Goal: Navigation & Orientation: Find specific page/section

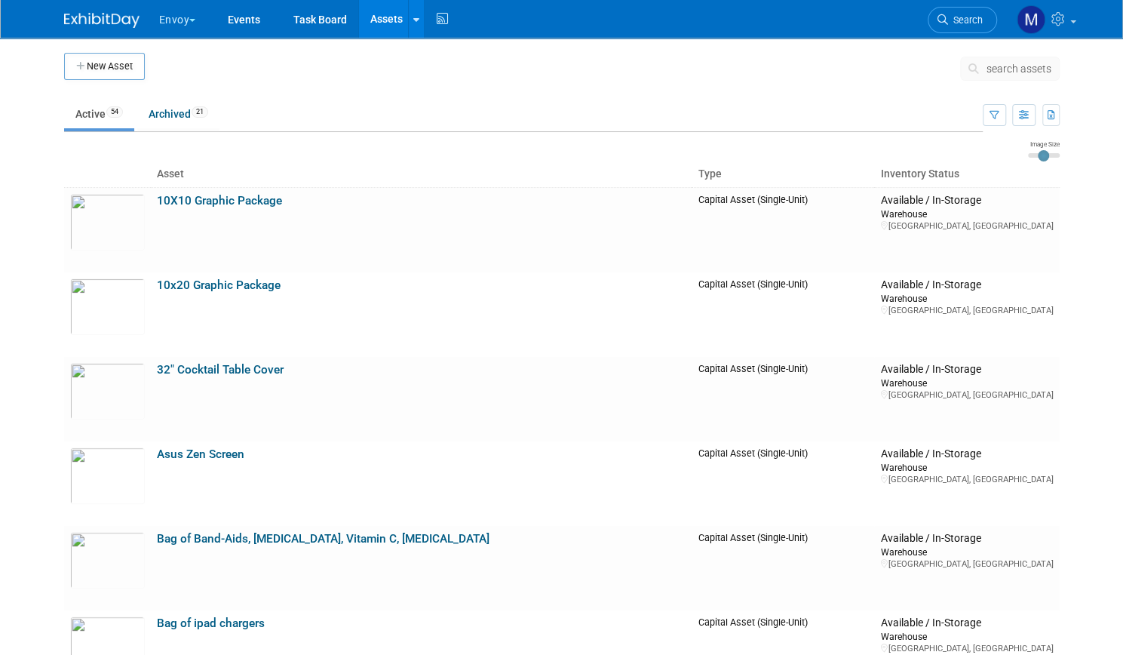
click at [170, 19] on button "Envoy" at bounding box center [186, 16] width 57 height 33
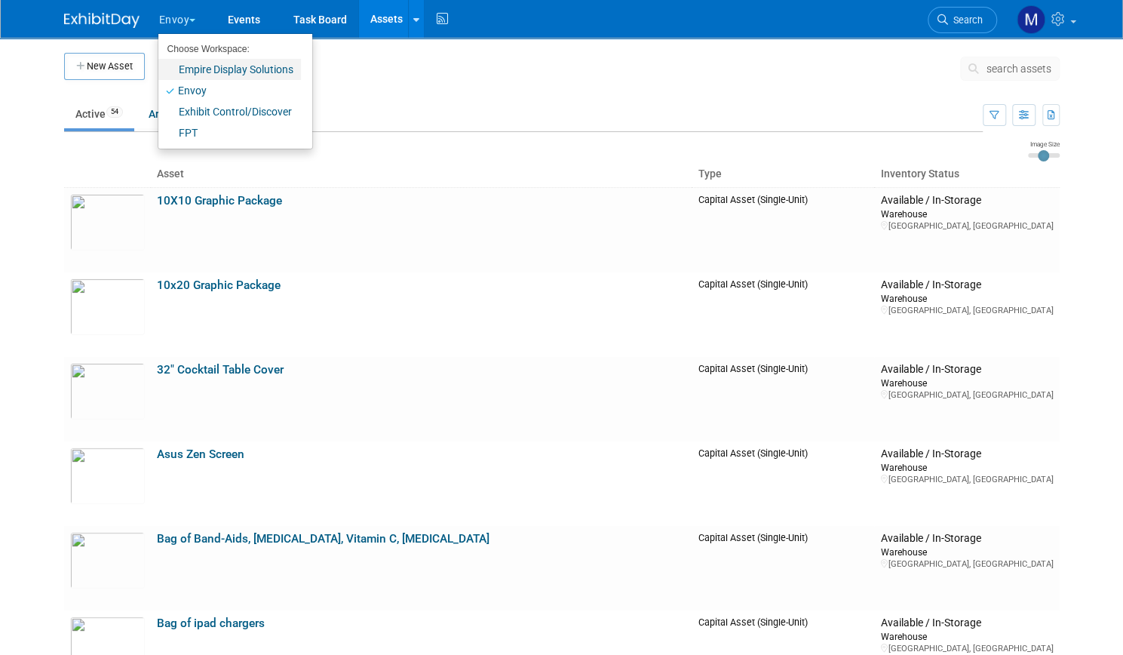
click at [197, 79] on link "Empire Display Solutions" at bounding box center [229, 69] width 143 height 21
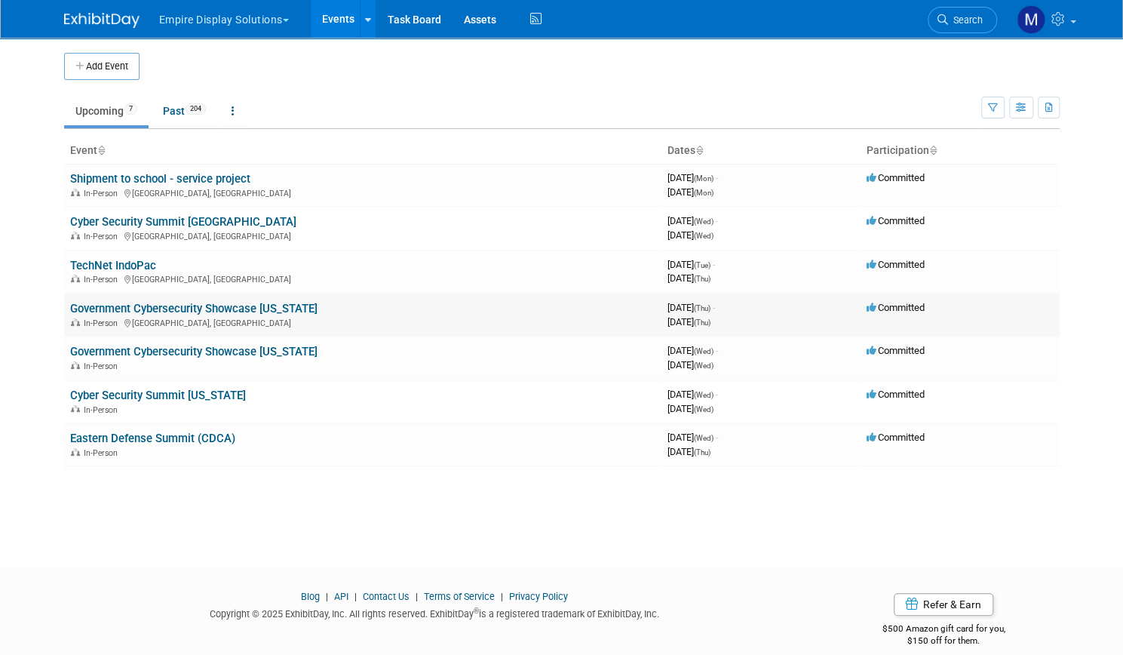
click at [192, 308] on link "Government Cybersecurity Showcase California" at bounding box center [193, 309] width 247 height 14
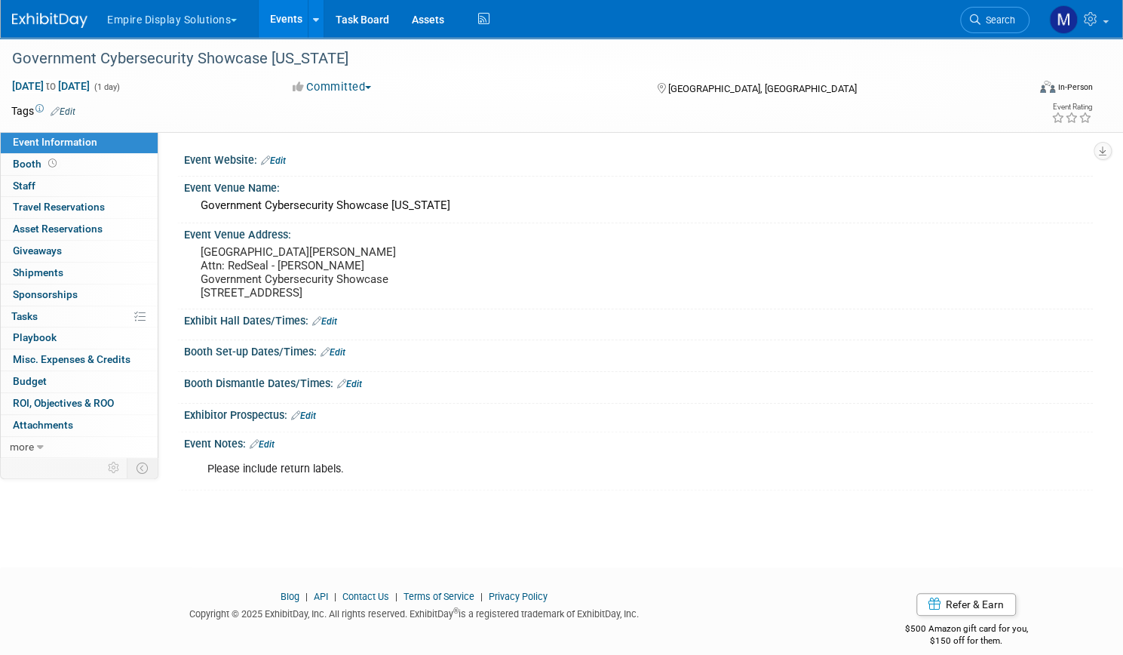
click at [314, 13] on link "Events" at bounding box center [286, 19] width 55 height 38
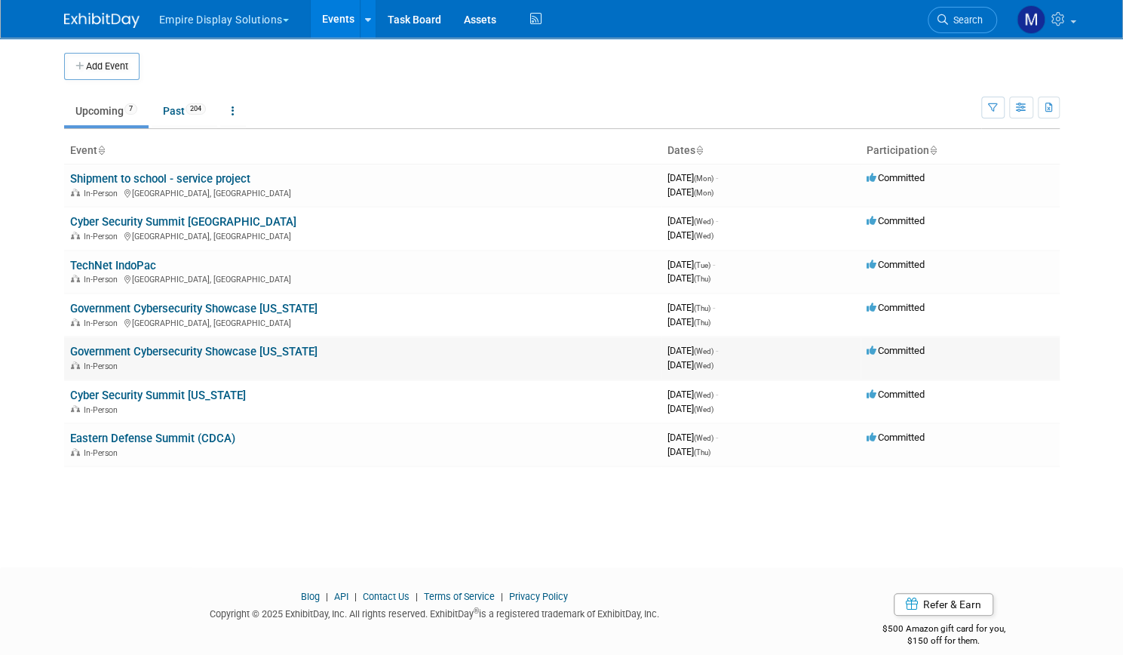
click at [178, 347] on link "Government Cybersecurity Showcase New York" at bounding box center [193, 352] width 247 height 14
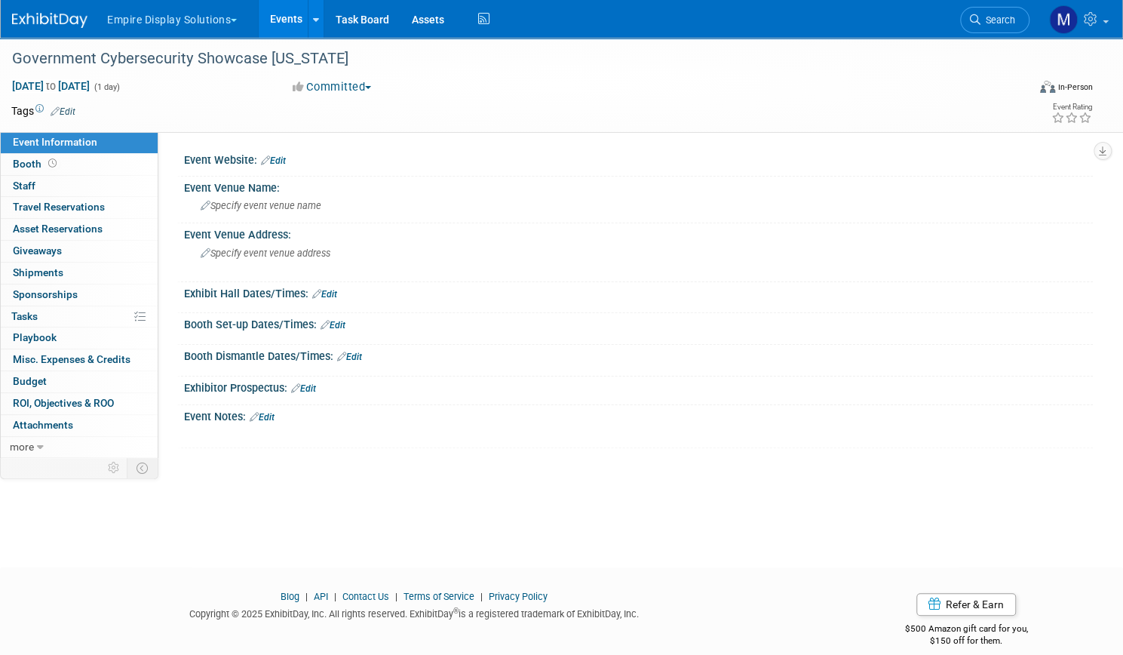
click at [314, 20] on link "Events" at bounding box center [286, 19] width 55 height 38
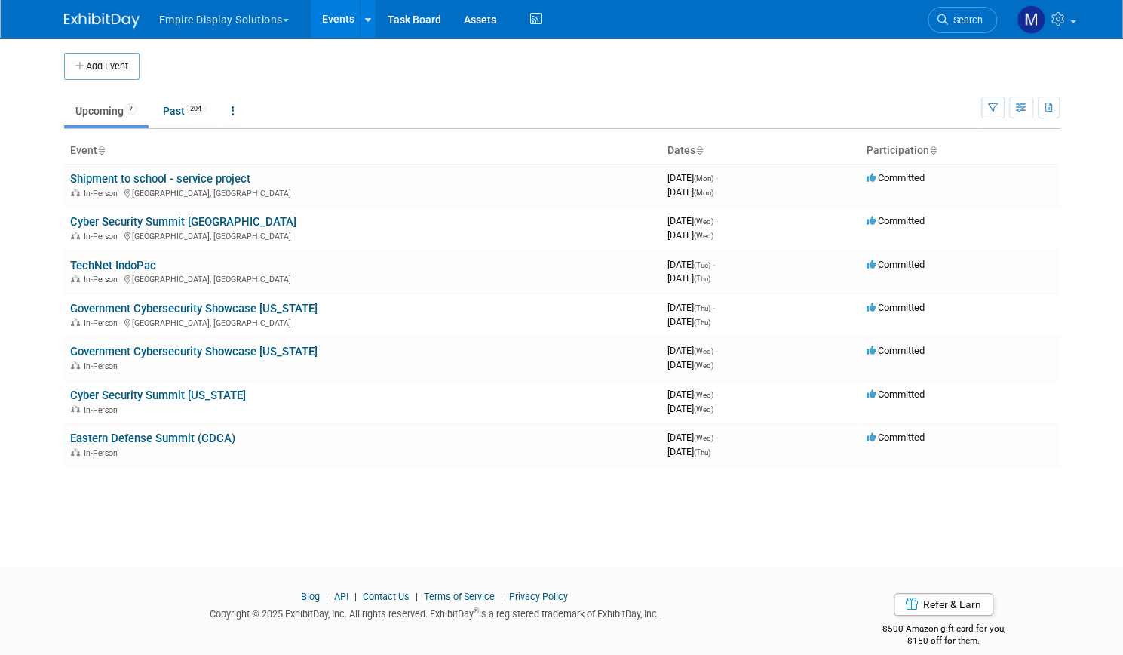
click at [246, 14] on button "Empire Display Solutions" at bounding box center [233, 16] width 150 height 33
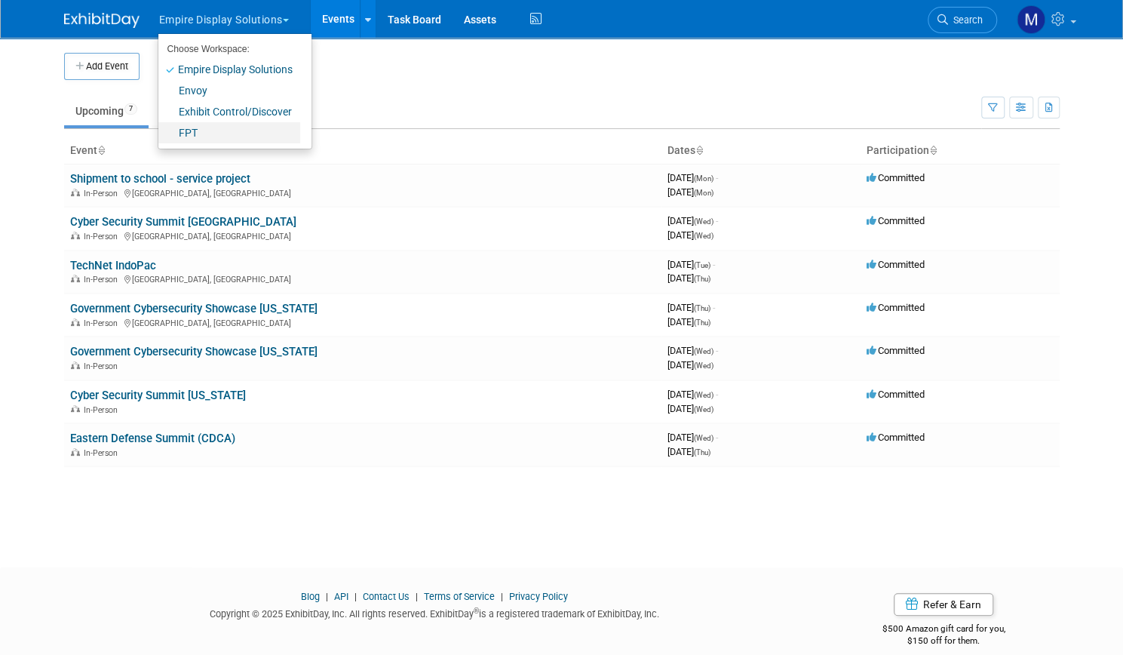
click at [190, 127] on link "FPT" at bounding box center [229, 132] width 142 height 21
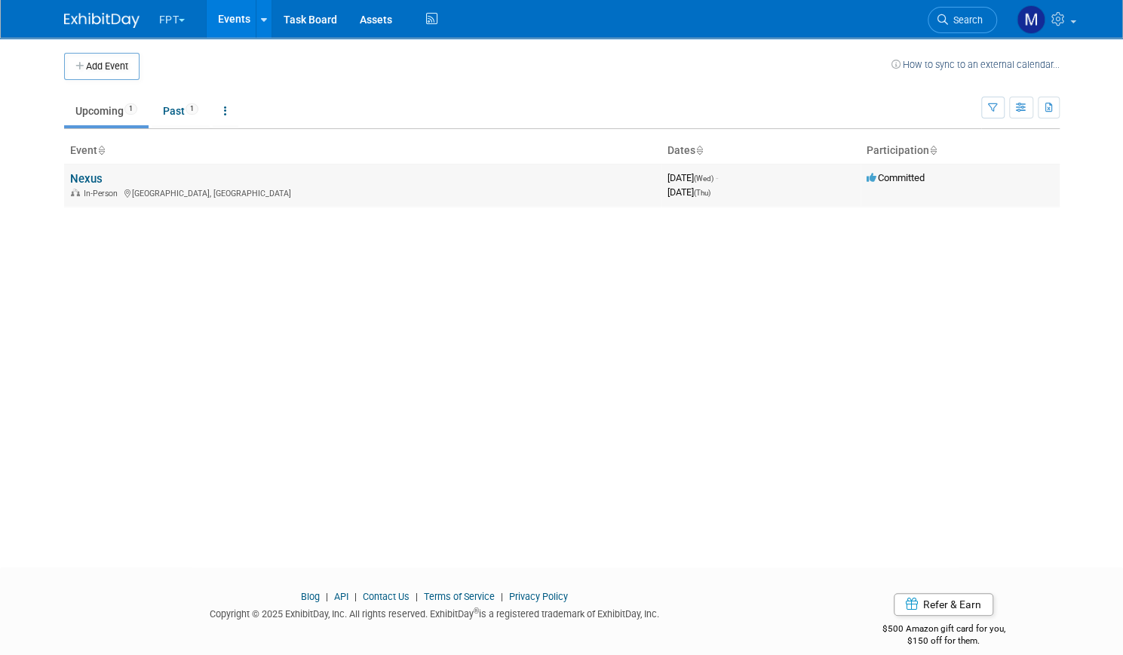
click at [79, 179] on link "Nexus" at bounding box center [86, 179] width 32 height 14
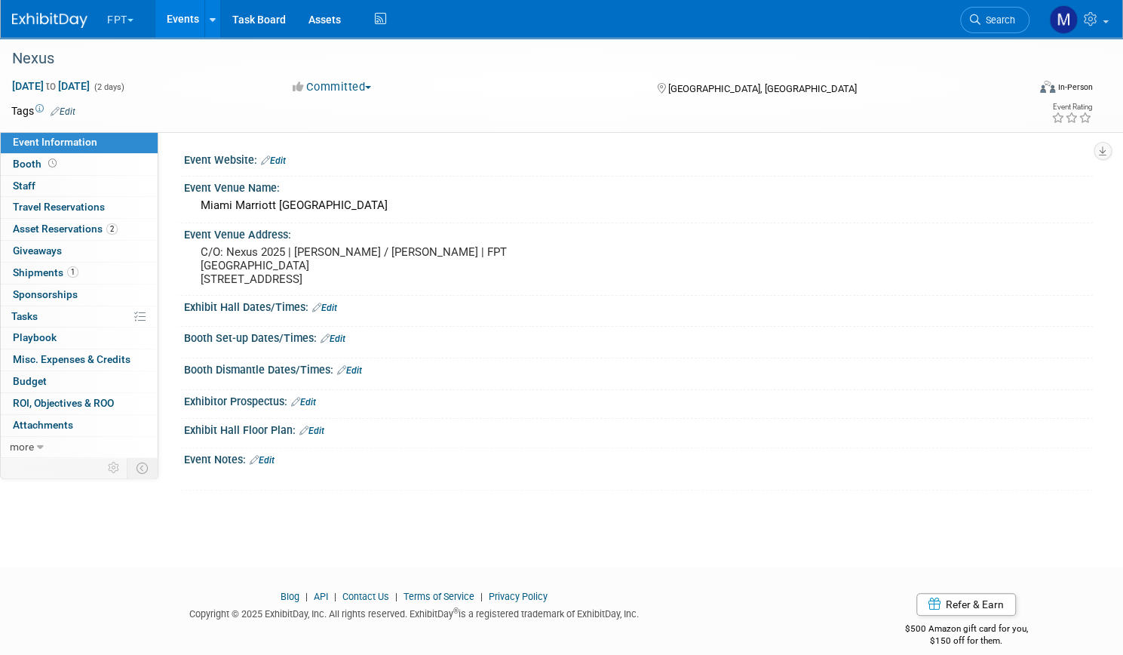
click at [152, 19] on button "FPT" at bounding box center [129, 16] width 47 height 33
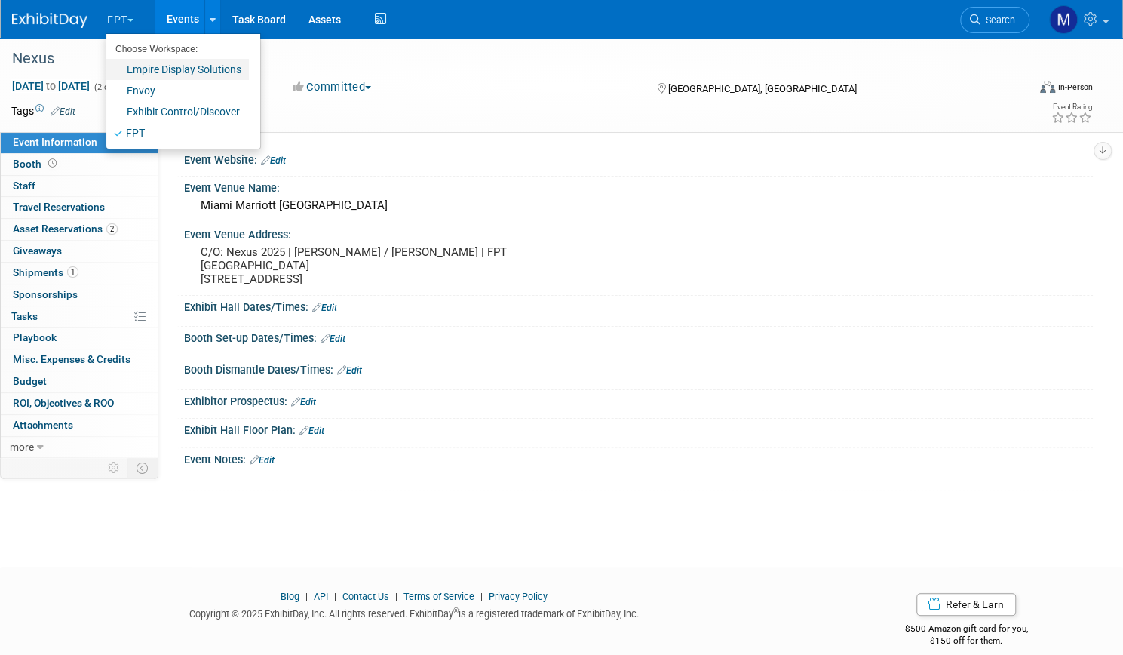
click at [189, 66] on link "Empire Display Solutions" at bounding box center [177, 69] width 143 height 21
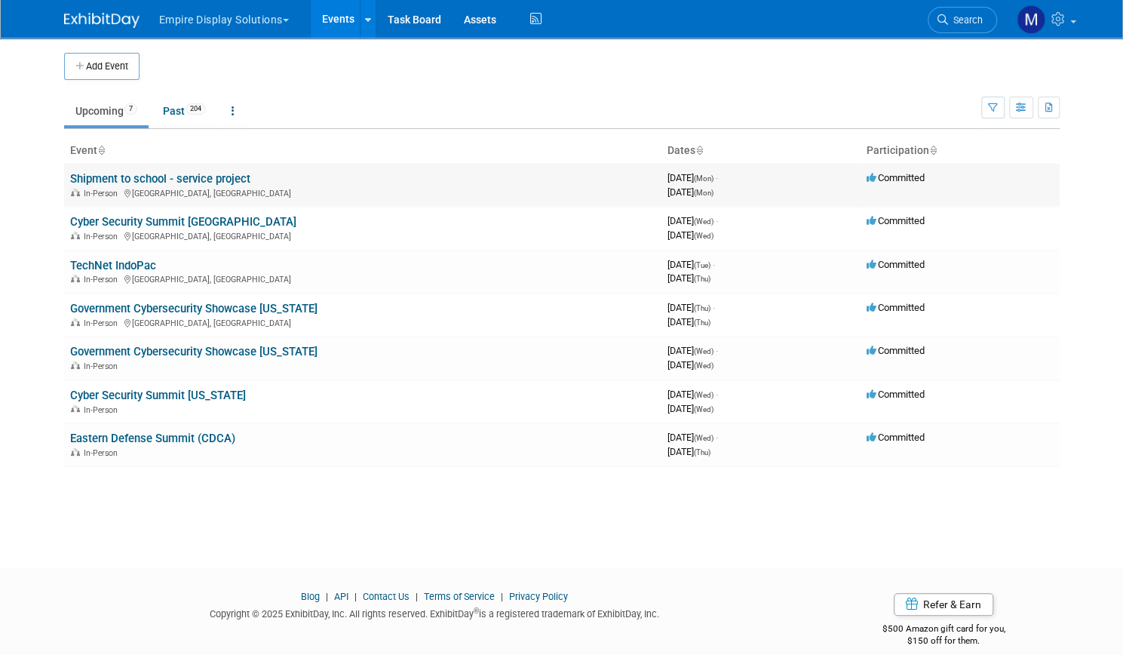
click at [186, 176] on link "Shipment to school - service project" at bounding box center [160, 179] width 180 height 14
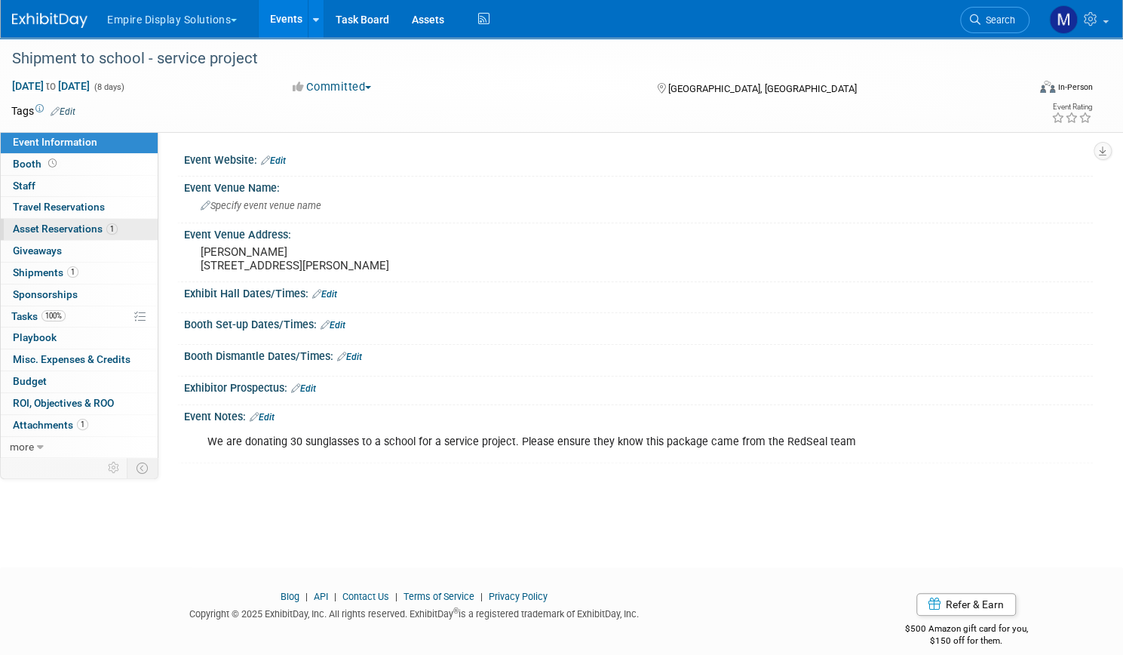
click at [109, 228] on span "Asset Reservations 1" at bounding box center [65, 228] width 105 height 12
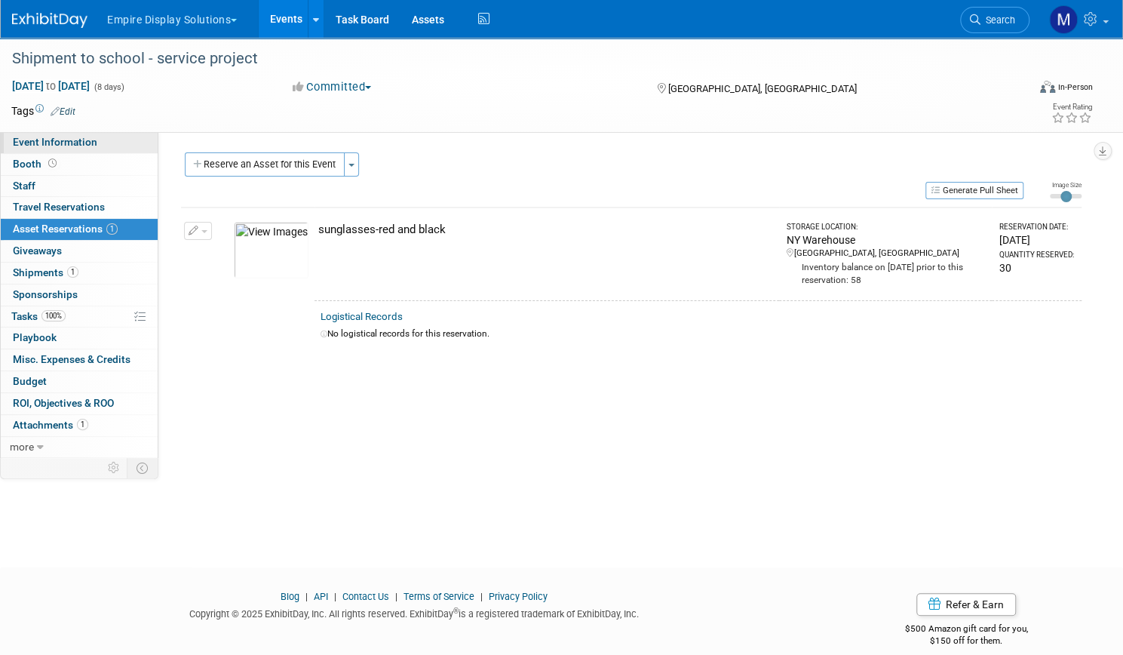
click at [148, 139] on link "Event Information" at bounding box center [79, 142] width 157 height 21
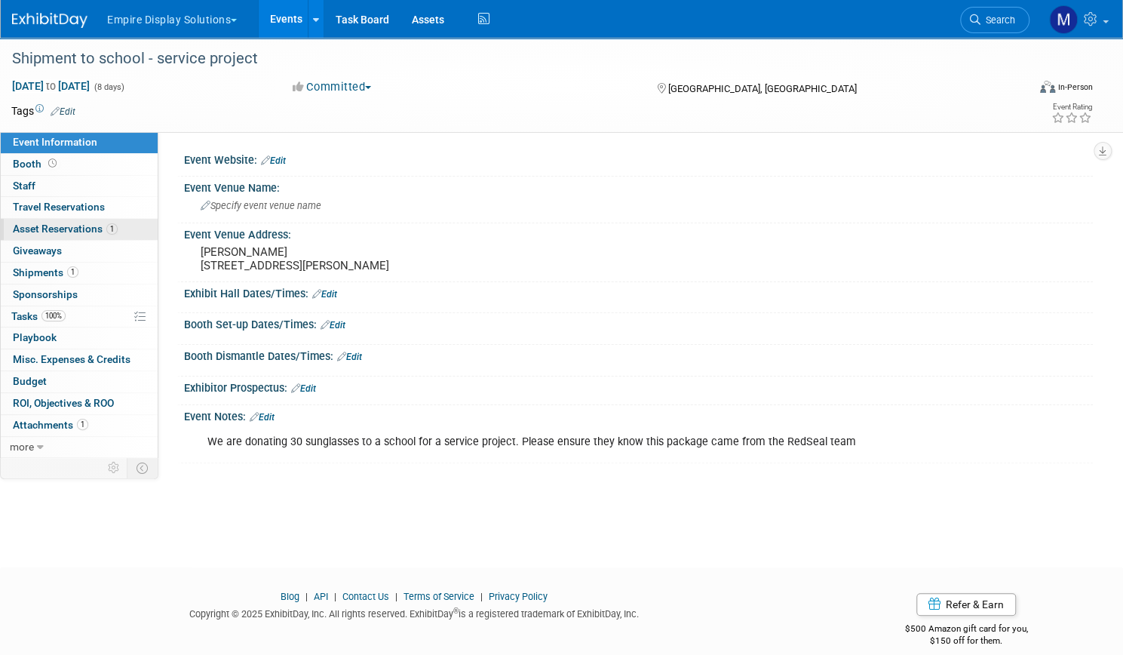
click at [100, 232] on span "Asset Reservations 1" at bounding box center [65, 228] width 105 height 12
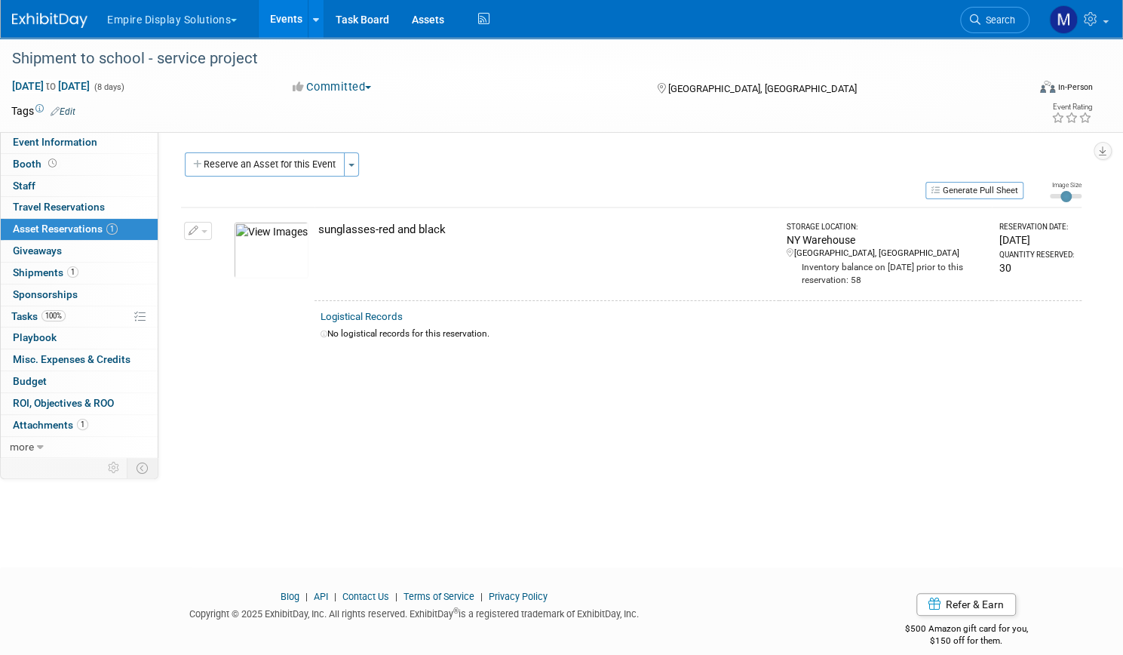
click at [256, 20] on button "Empire Display Solutions" at bounding box center [181, 16] width 150 height 33
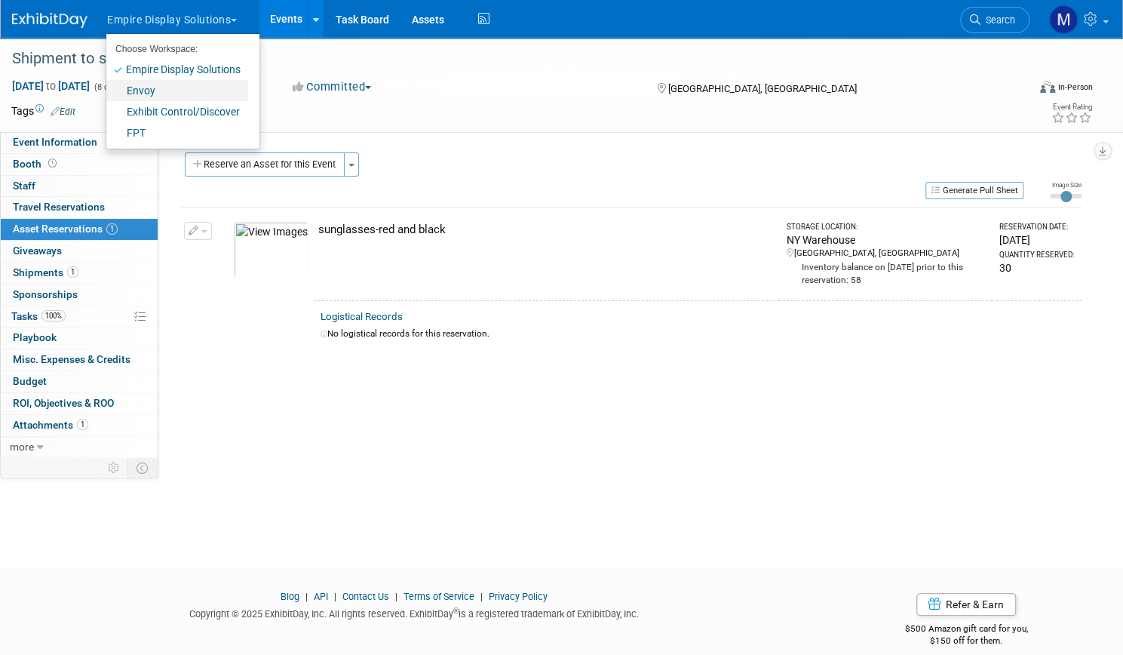
click at [195, 91] on link "Envoy" at bounding box center [177, 90] width 142 height 21
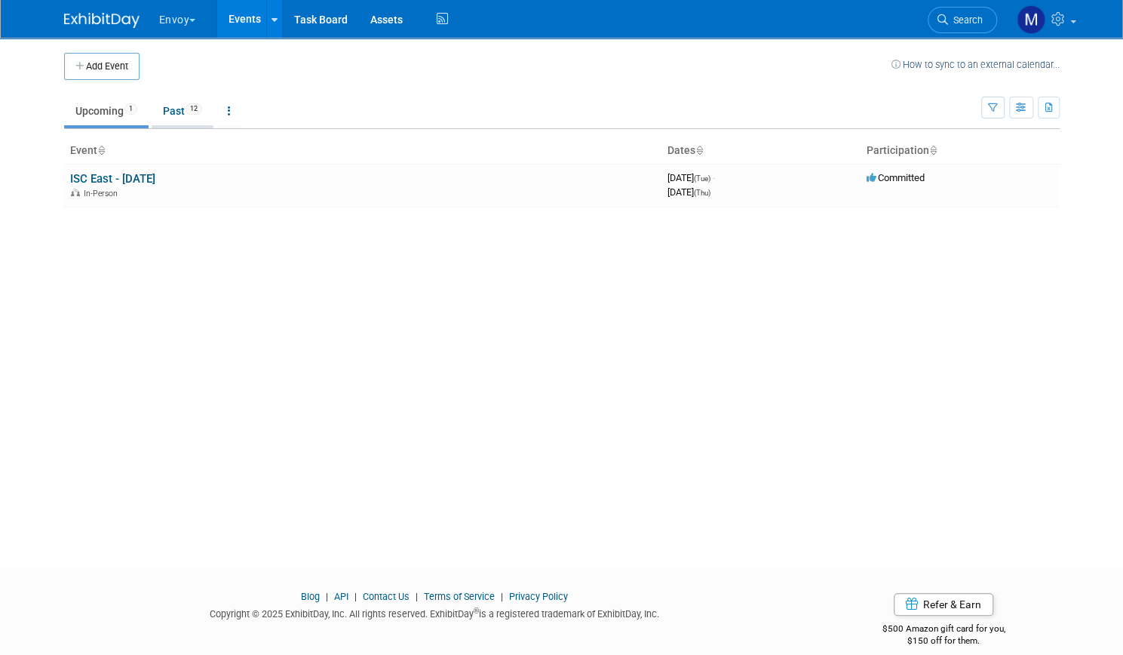
click at [173, 118] on link "Past 12" at bounding box center [183, 111] width 62 height 29
